Goal: Find contact information: Find contact information

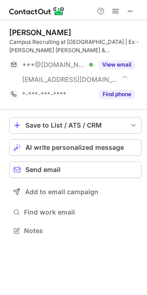
scroll to position [224, 147]
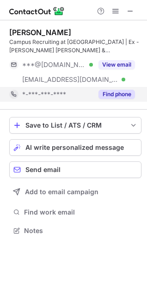
click at [128, 95] on button "Find phone" at bounding box center [116, 94] width 37 height 9
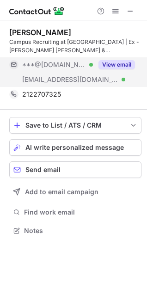
click at [112, 62] on button "View email" at bounding box center [116, 64] width 37 height 9
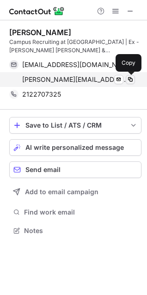
click at [129, 80] on span at bounding box center [130, 79] width 7 height 7
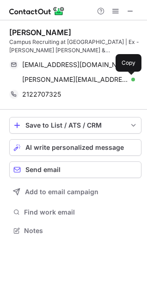
drag, startPoint x: 133, startPoint y: 82, endPoint x: -300, endPoint y: 288, distance: 479.9
click at [0, 288] on html "[PERSON_NAME] Campus Recruiting at [GEOGRAPHIC_DATA] | Ex - [PERSON_NAME] [PERS…" at bounding box center [73, 147] width 147 height 295
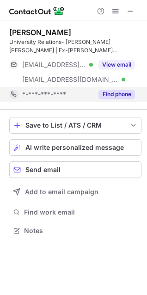
click at [134, 93] on button "Find phone" at bounding box center [116, 94] width 37 height 9
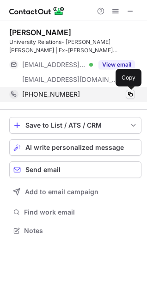
click at [131, 92] on span at bounding box center [130, 94] width 7 height 7
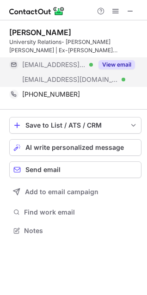
click at [110, 65] on button "View email" at bounding box center [116, 64] width 37 height 9
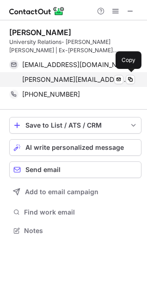
click at [131, 74] on div "[PERSON_NAME][EMAIL_ADDRESS][PERSON_NAME][DOMAIN_NAME] Verified Send email Copy" at bounding box center [72, 79] width 126 height 15
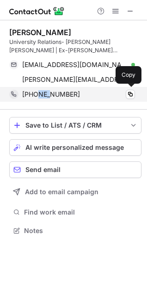
drag, startPoint x: 36, startPoint y: 90, endPoint x: 51, endPoint y: 92, distance: 15.9
click at [51, 92] on span "[PHONE_NUMBER]" at bounding box center [51, 94] width 58 height 8
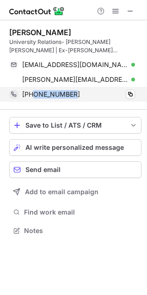
drag, startPoint x: 34, startPoint y: 94, endPoint x: 73, endPoint y: 97, distance: 39.8
click at [73, 97] on div "[PHONE_NUMBER]" at bounding box center [78, 94] width 113 height 8
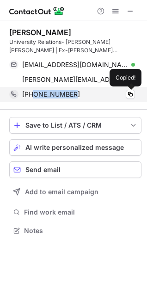
copy span "8288966028"
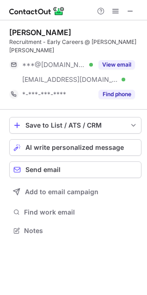
scroll to position [216, 147]
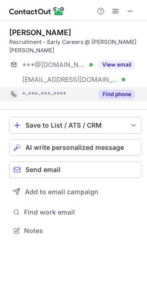
click at [119, 90] on button "Find phone" at bounding box center [116, 94] width 37 height 9
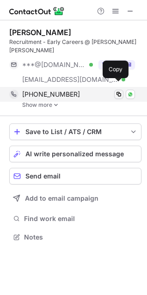
click at [119, 91] on span at bounding box center [118, 94] width 7 height 7
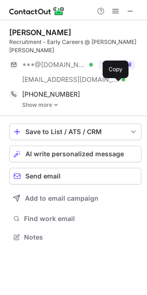
click at [51, 102] on link "Show more" at bounding box center [81, 105] width 119 height 6
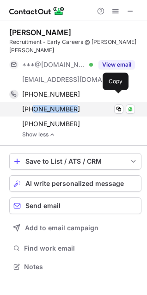
drag, startPoint x: 34, startPoint y: 102, endPoint x: 75, endPoint y: 103, distance: 40.7
click at [75, 105] on div "[PHONE_NUMBER]" at bounding box center [78, 109] width 113 height 8
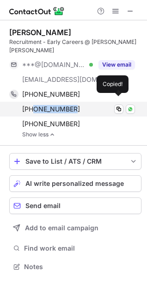
copy span "9930394531"
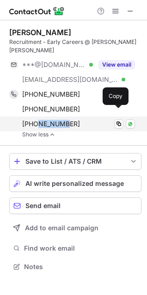
drag, startPoint x: 36, startPoint y: 115, endPoint x: 64, endPoint y: 116, distance: 28.2
click at [64, 120] on span "[PHONE_NUMBER]" at bounding box center [51, 124] width 58 height 8
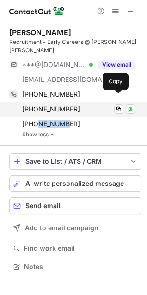
click at [35, 105] on div "[PHONE_NUMBER] Copy WhatsApp" at bounding box center [72, 109] width 126 height 15
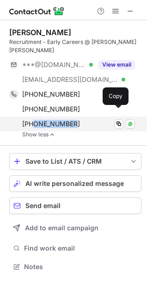
drag, startPoint x: 33, startPoint y: 115, endPoint x: 72, endPoint y: 115, distance: 38.8
click at [72, 120] on span "[PHONE_NUMBER]" at bounding box center [51, 124] width 58 height 8
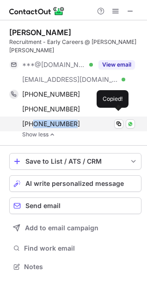
copy span "7042257343"
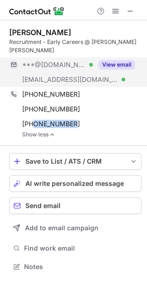
click at [105, 60] on button "View email" at bounding box center [116, 64] width 37 height 9
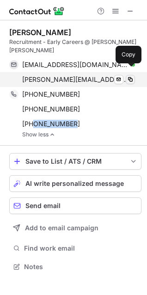
click at [132, 76] on span at bounding box center [130, 79] width 7 height 7
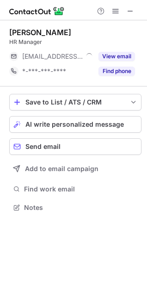
scroll to position [201, 147]
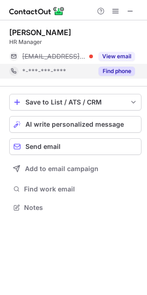
click at [111, 76] on div "Find phone" at bounding box center [114, 71] width 42 height 15
